Goal: Register for event/course

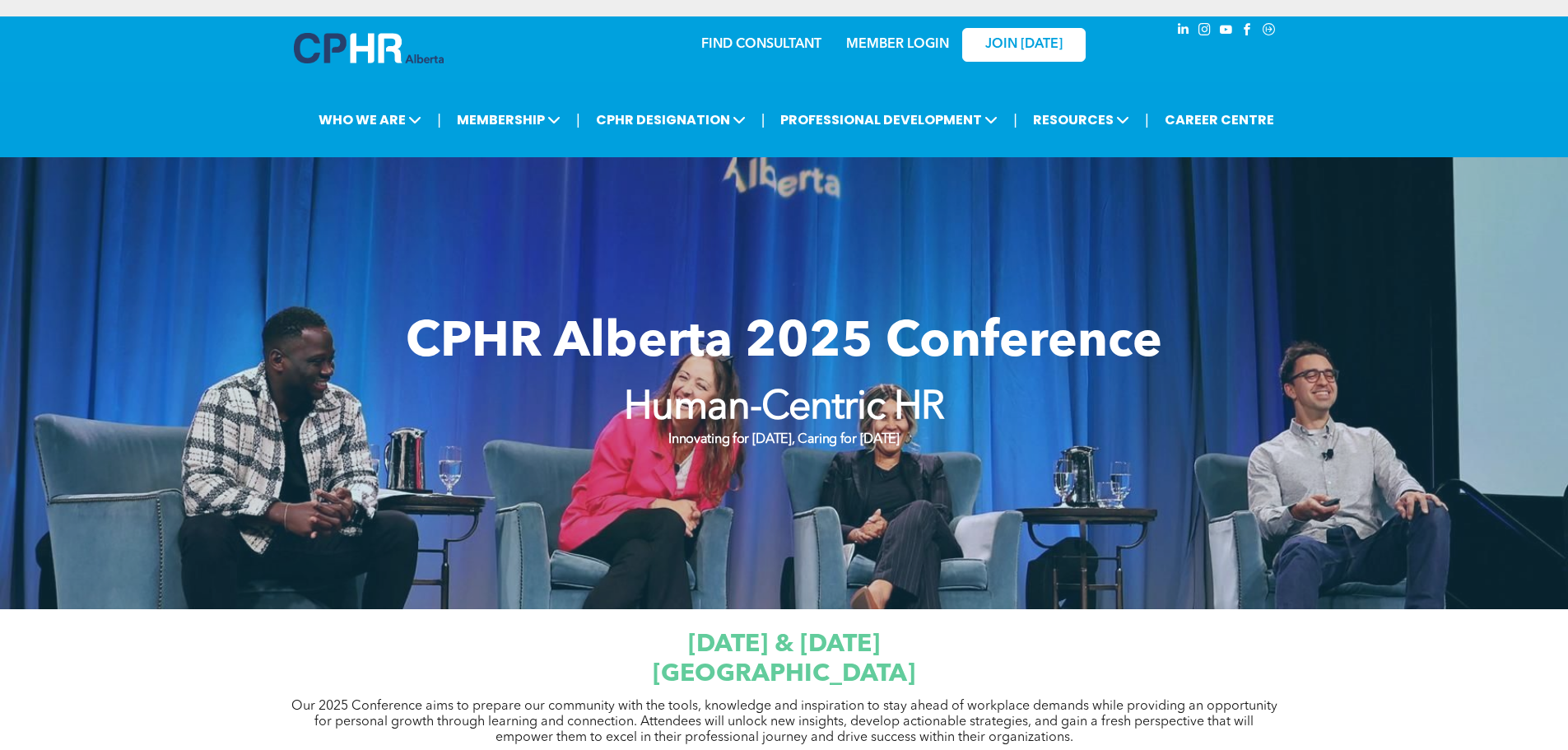
click at [855, 686] on span "JW Marriott Edmonton ICE District" at bounding box center [784, 674] width 263 height 25
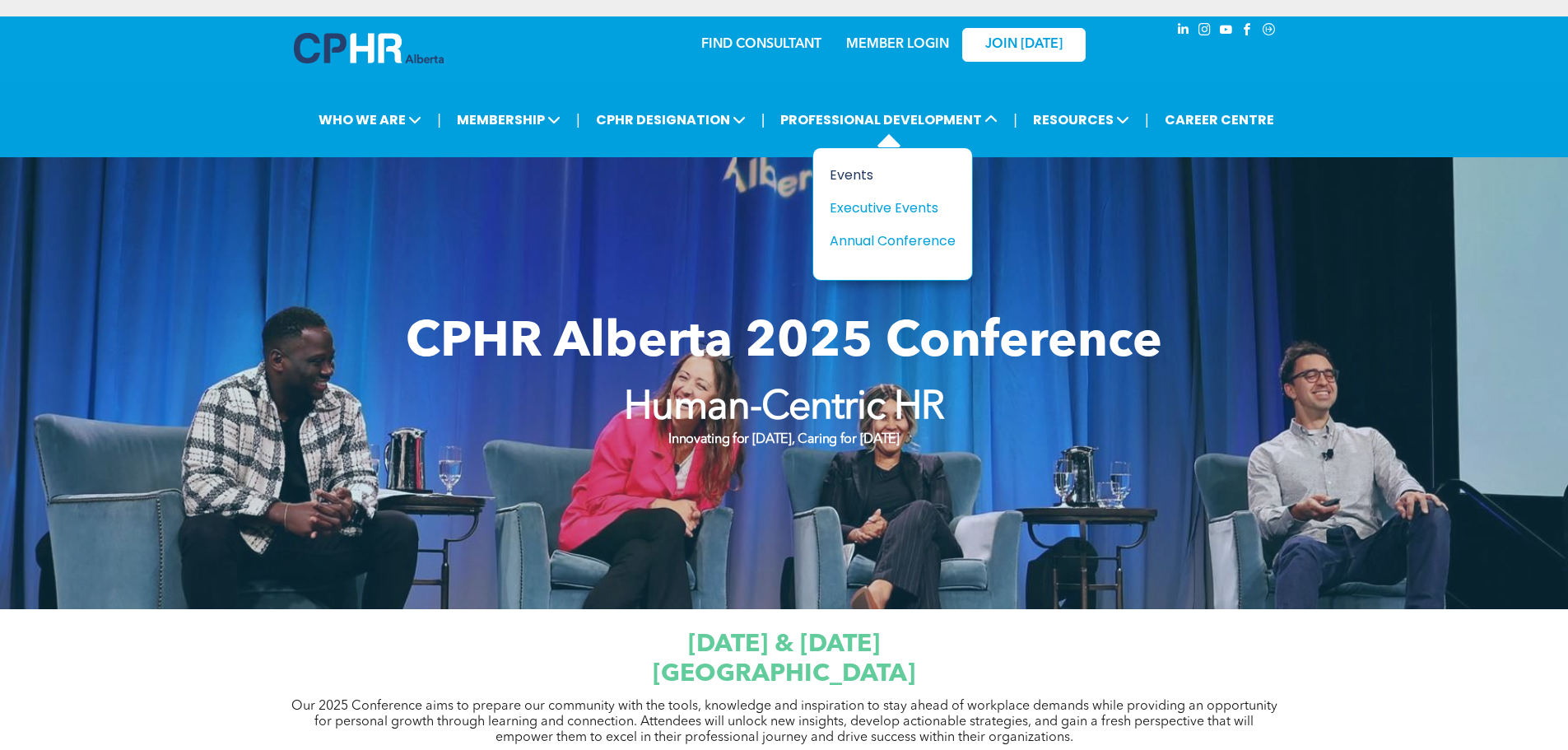
click at [865, 181] on div "Events" at bounding box center [887, 175] width 114 height 20
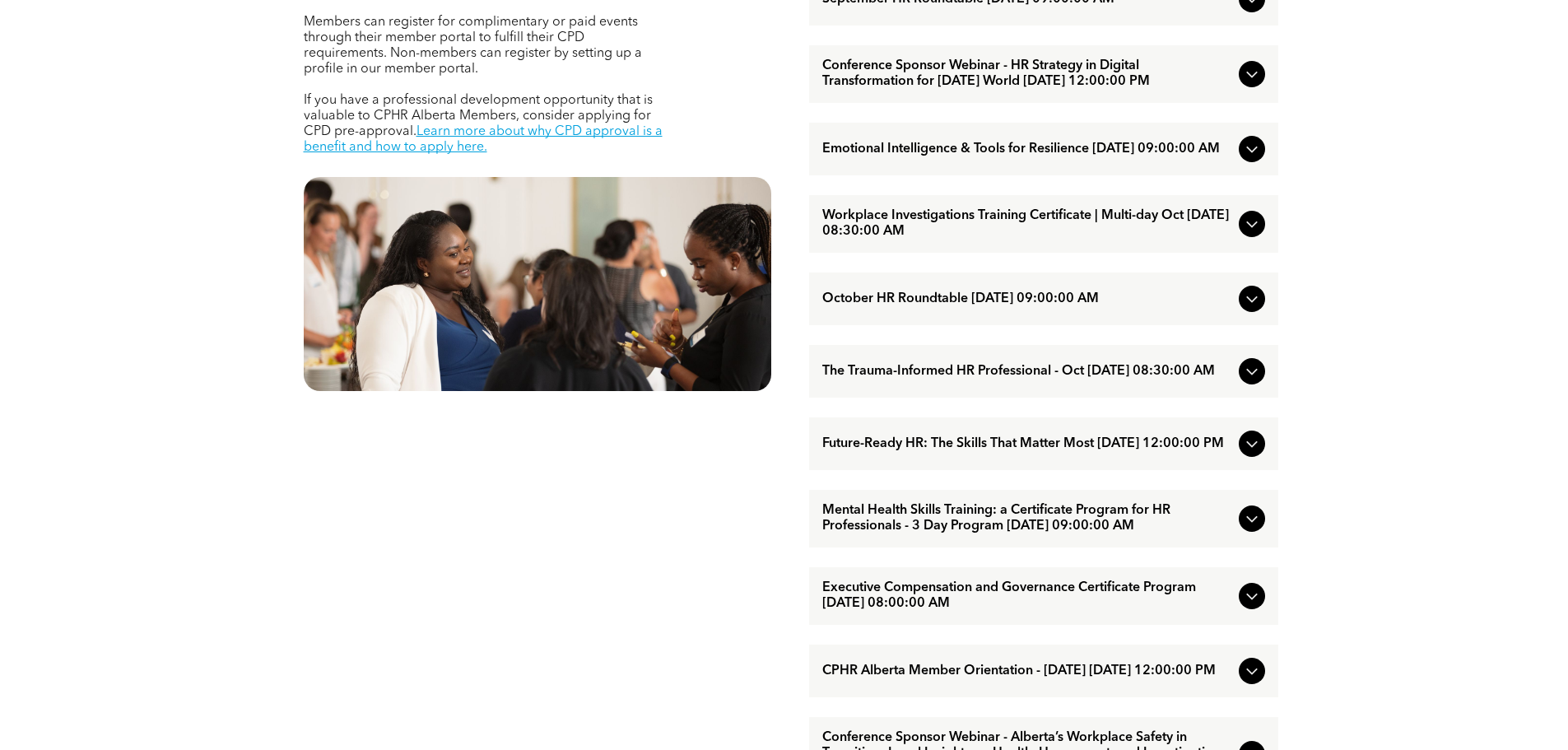
scroll to position [825, 0]
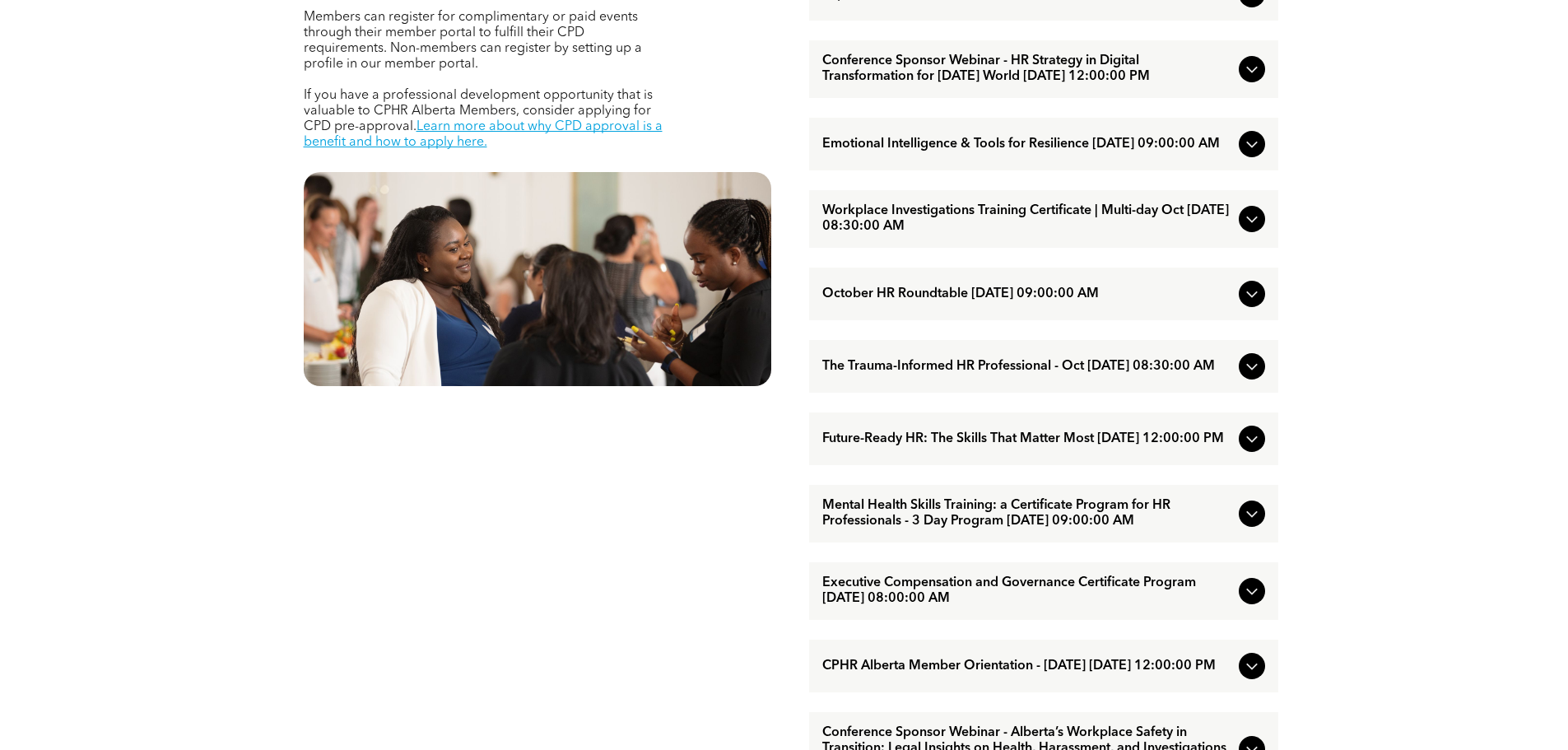
click at [1258, 524] on icon at bounding box center [1251, 513] width 19 height 19
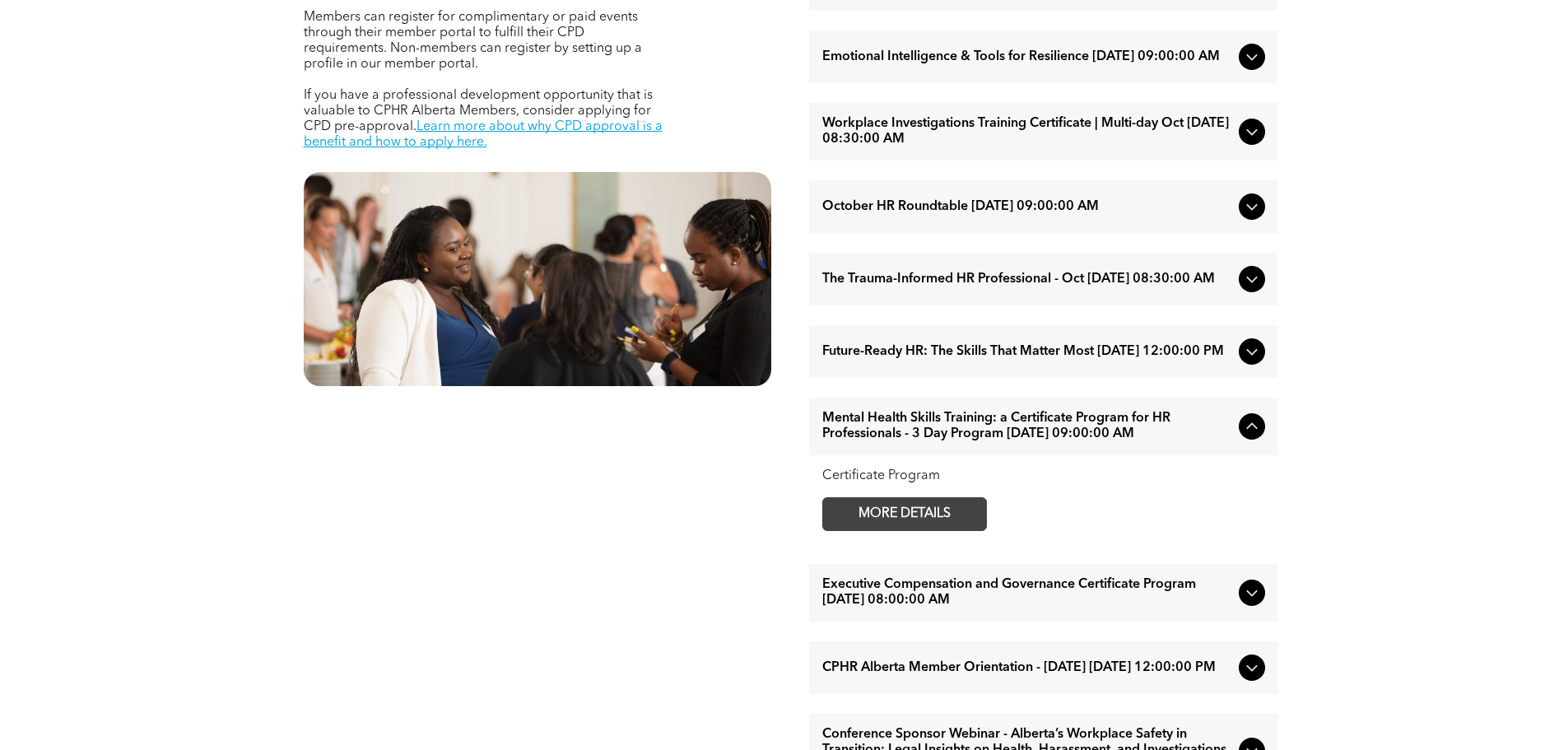
click at [953, 530] on span "MORE DETAILS" at bounding box center [904, 514] width 130 height 32
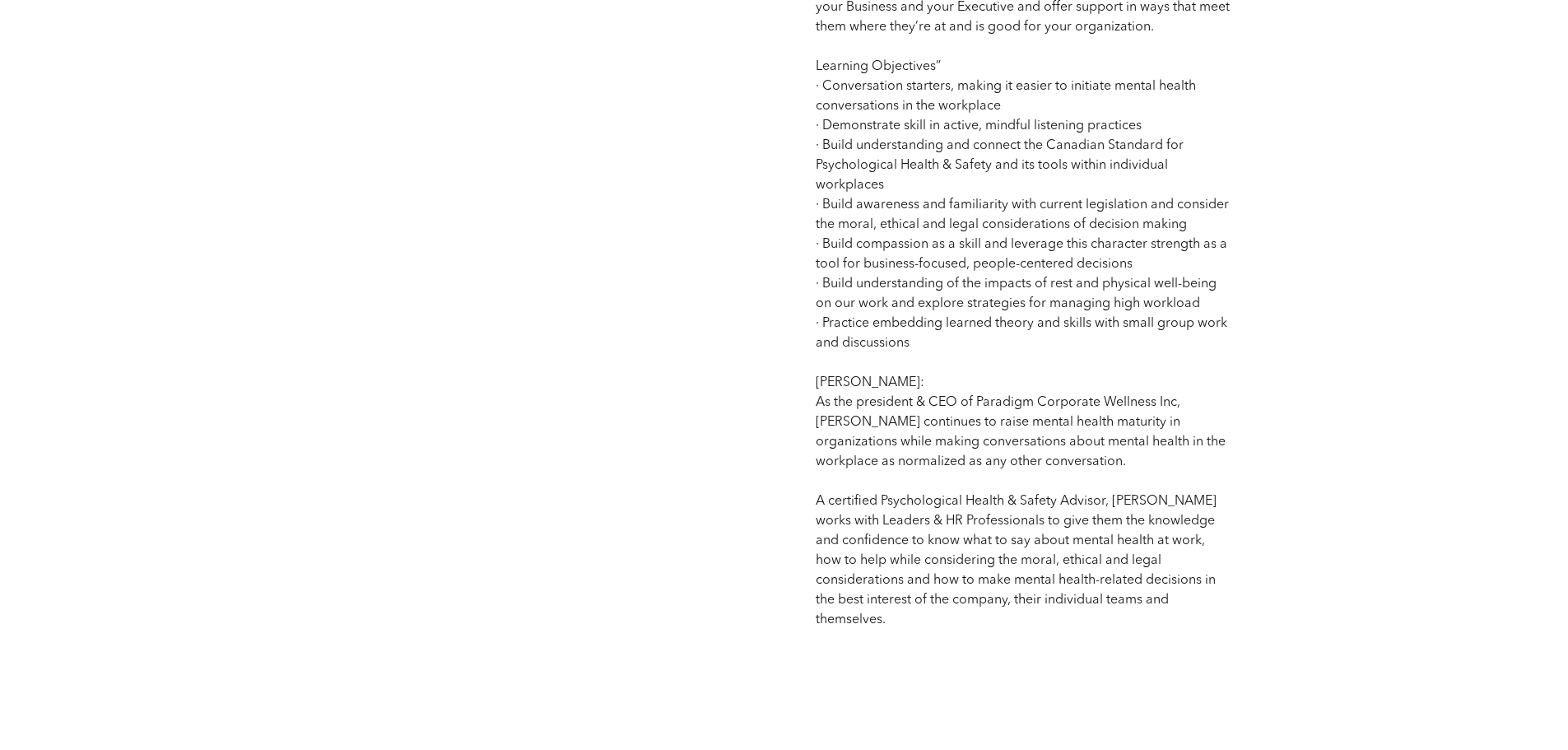
scroll to position [1069, 0]
